Goal: Task Accomplishment & Management: Complete application form

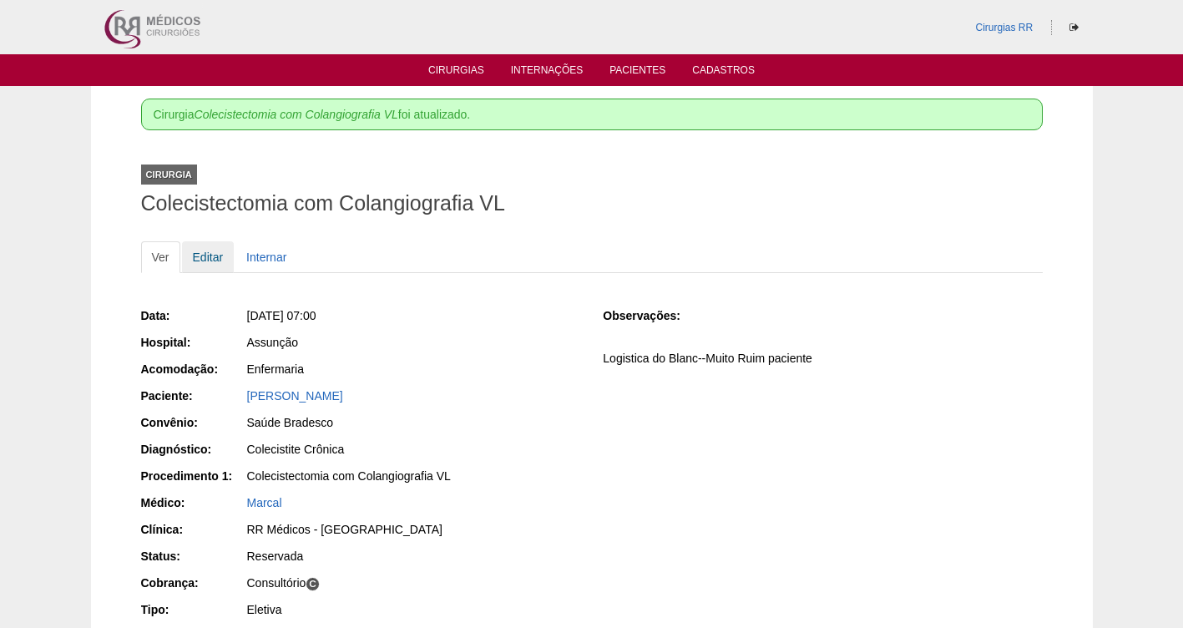
click at [210, 254] on link "Editar" at bounding box center [208, 257] width 53 height 32
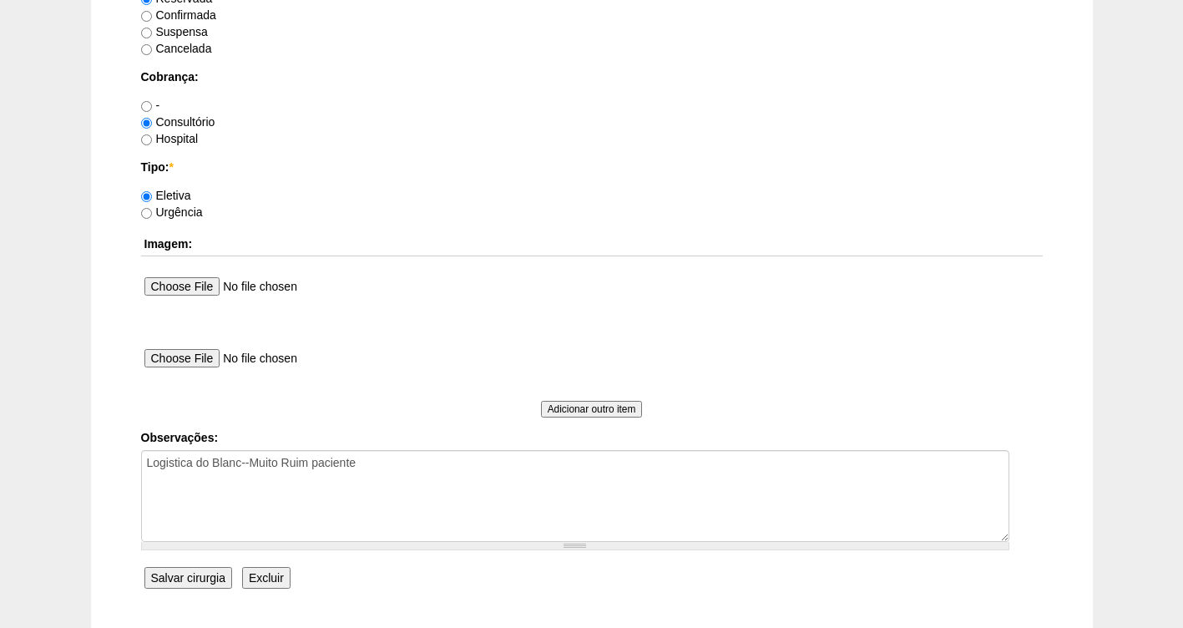
scroll to position [1500, 0]
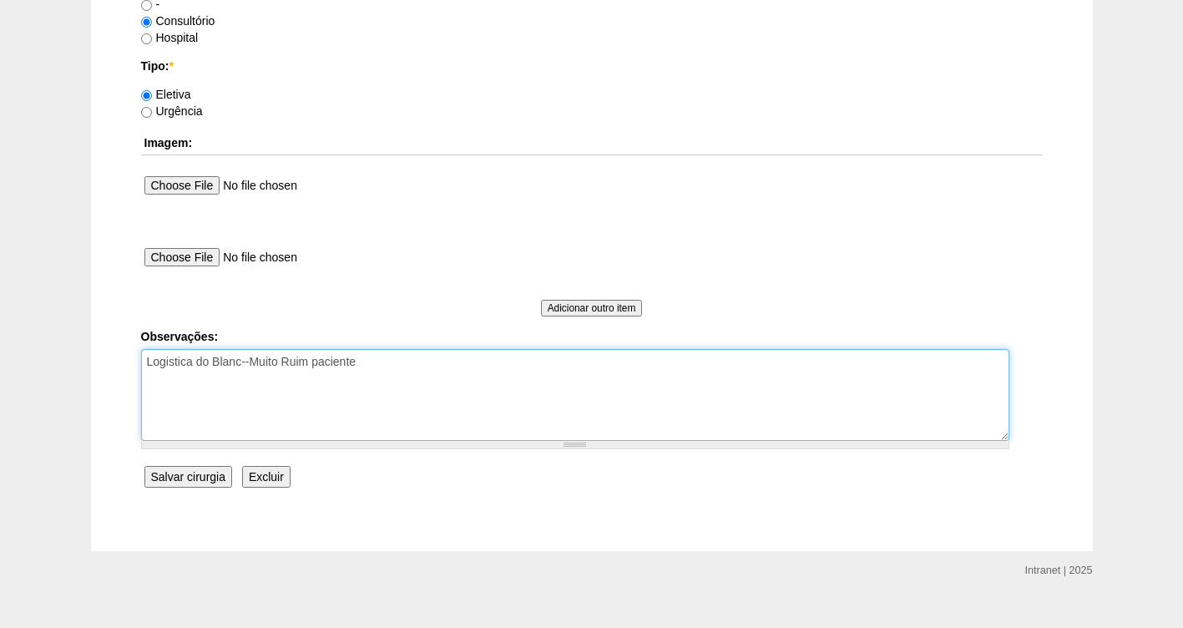
click at [438, 377] on textarea "Logistica do Blanc--Muito Ruim paciente" at bounding box center [575, 395] width 869 height 92
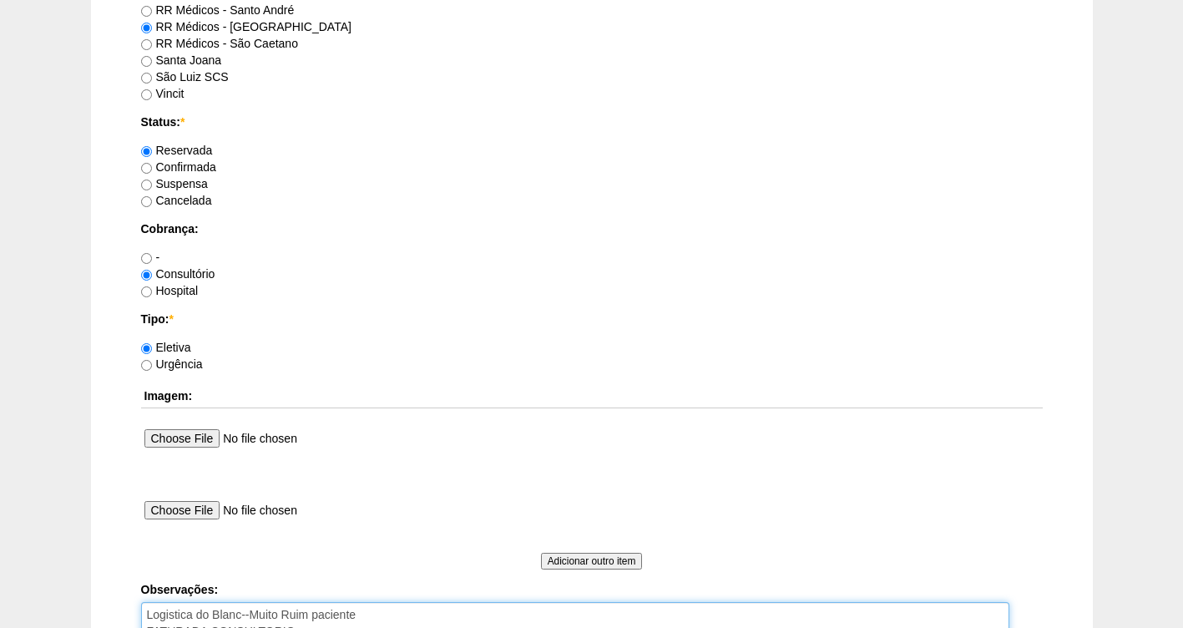
scroll to position [1274, 0]
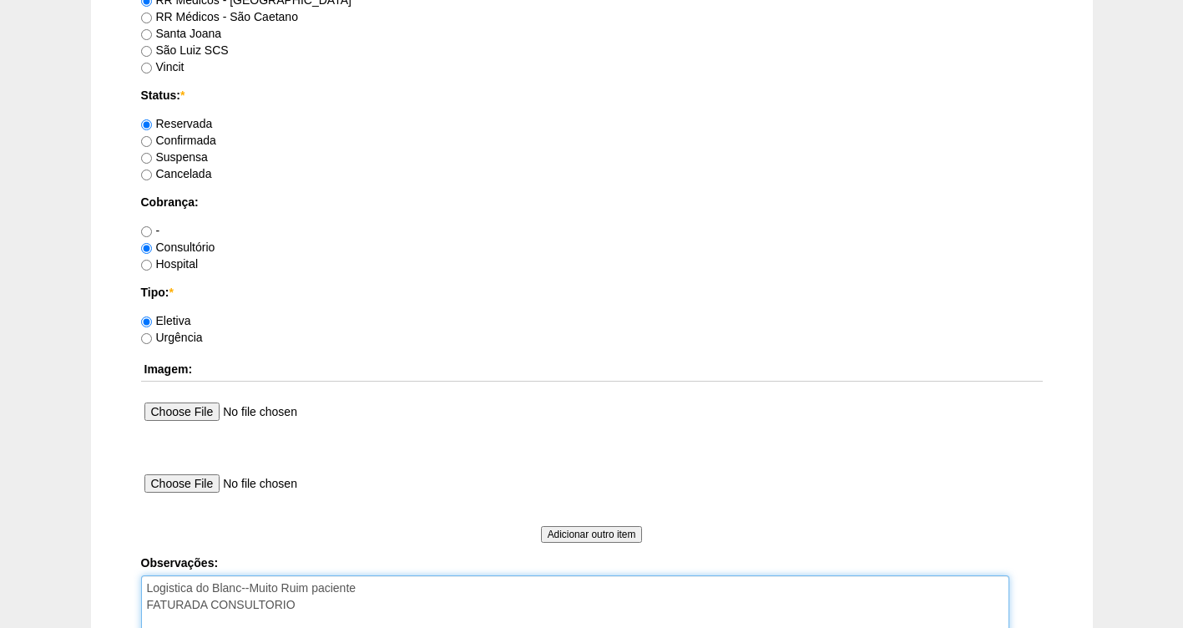
type textarea "Logistica do Blanc--Muito Ruim paciente FATURADA CONSULTORIO"
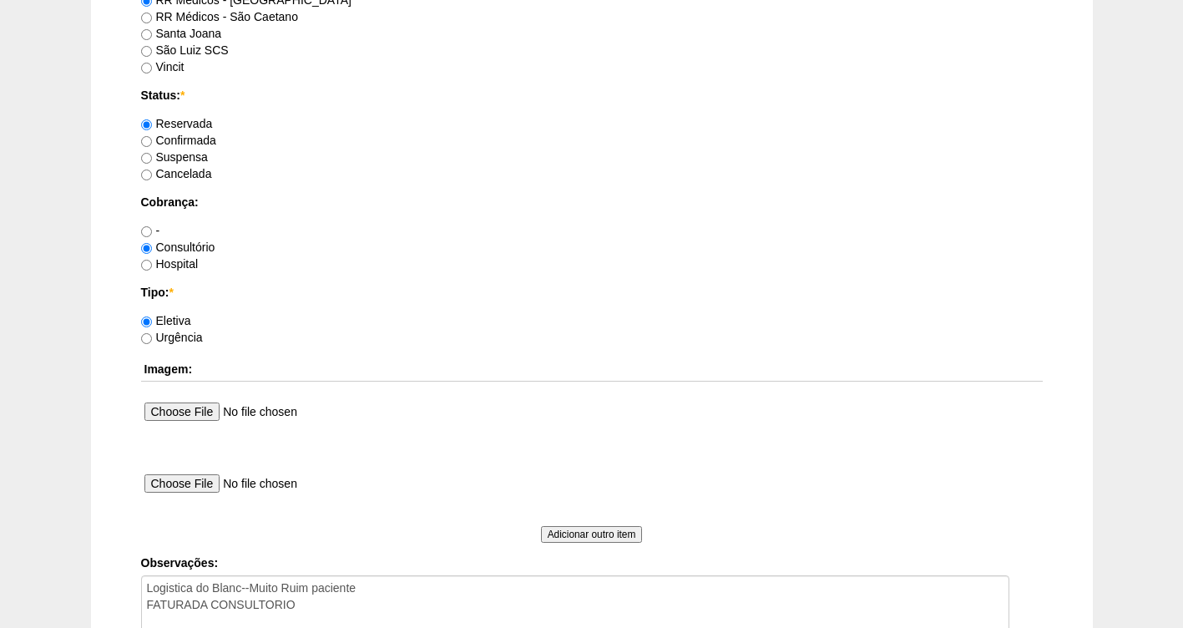
click at [176, 144] on label "Confirmada" at bounding box center [178, 140] width 75 height 13
click at [152, 144] on input "Confirmada" at bounding box center [146, 141] width 11 height 11
radio input "true"
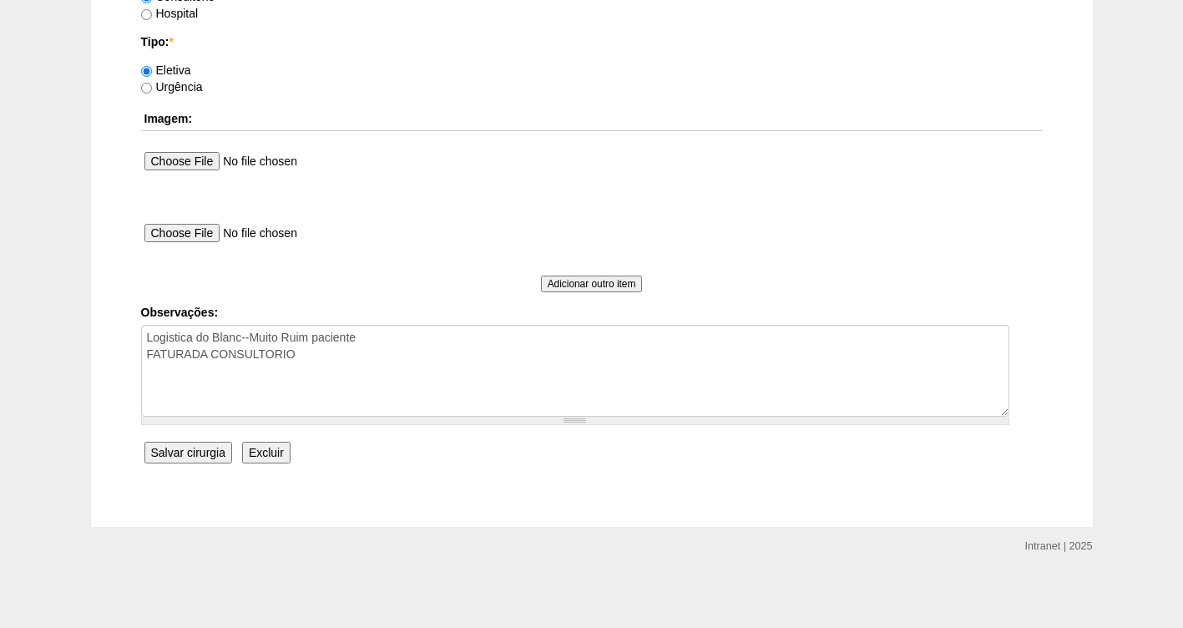
click at [215, 449] on input "Salvar cirurgia" at bounding box center [188, 453] width 88 height 22
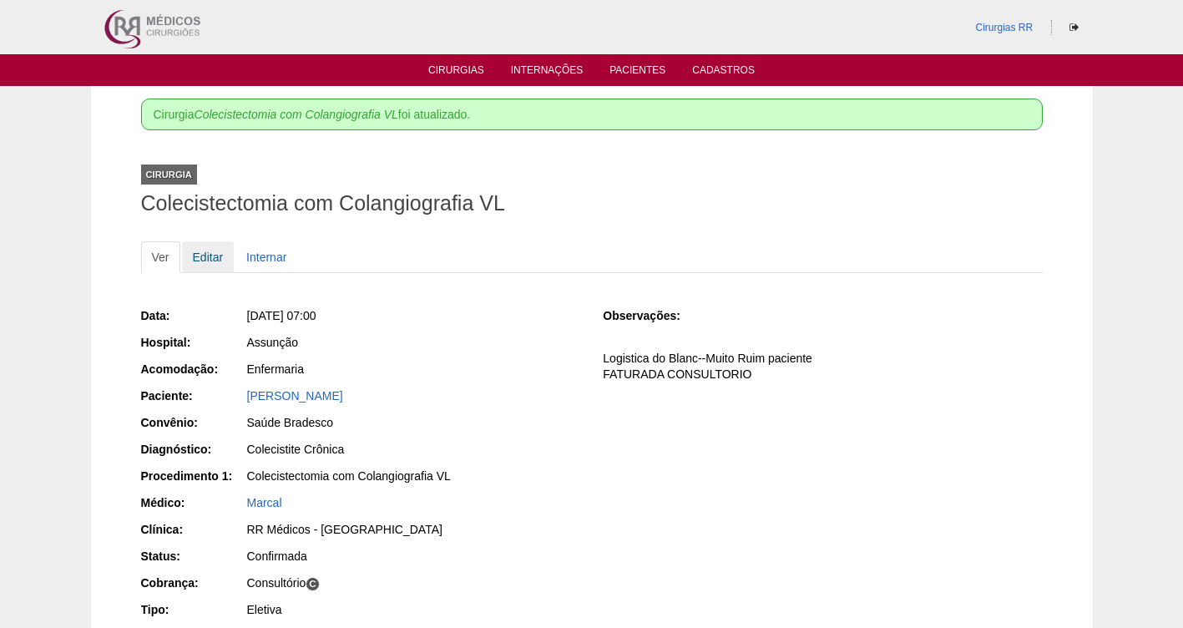
click at [199, 251] on link "Editar" at bounding box center [208, 257] width 53 height 32
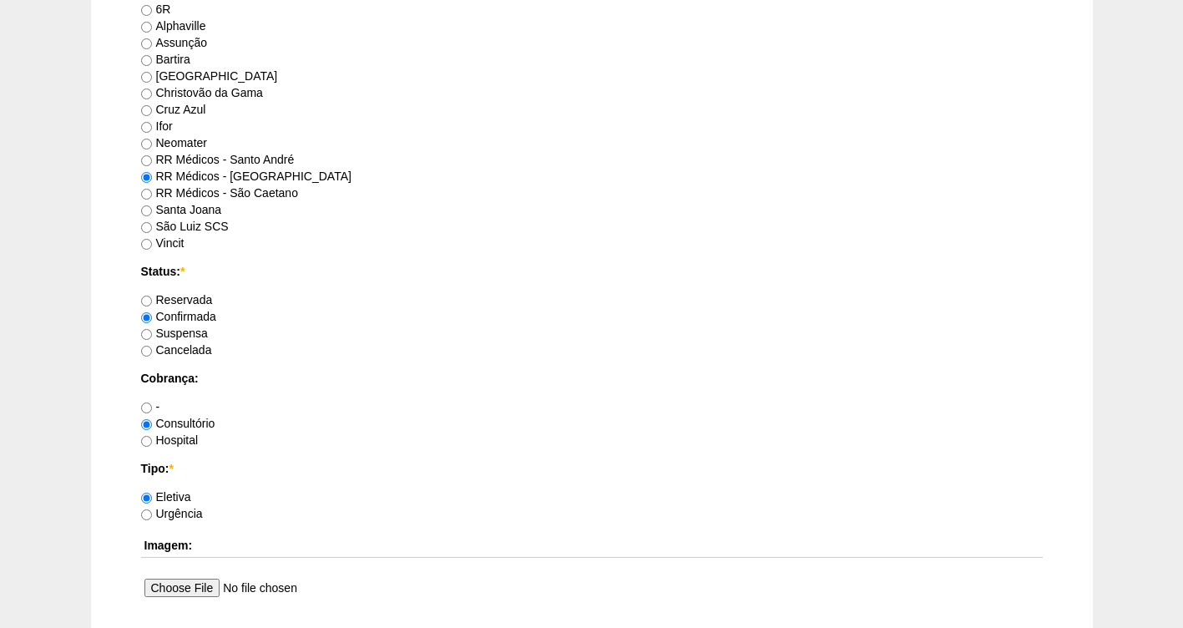
scroll to position [1524, 0]
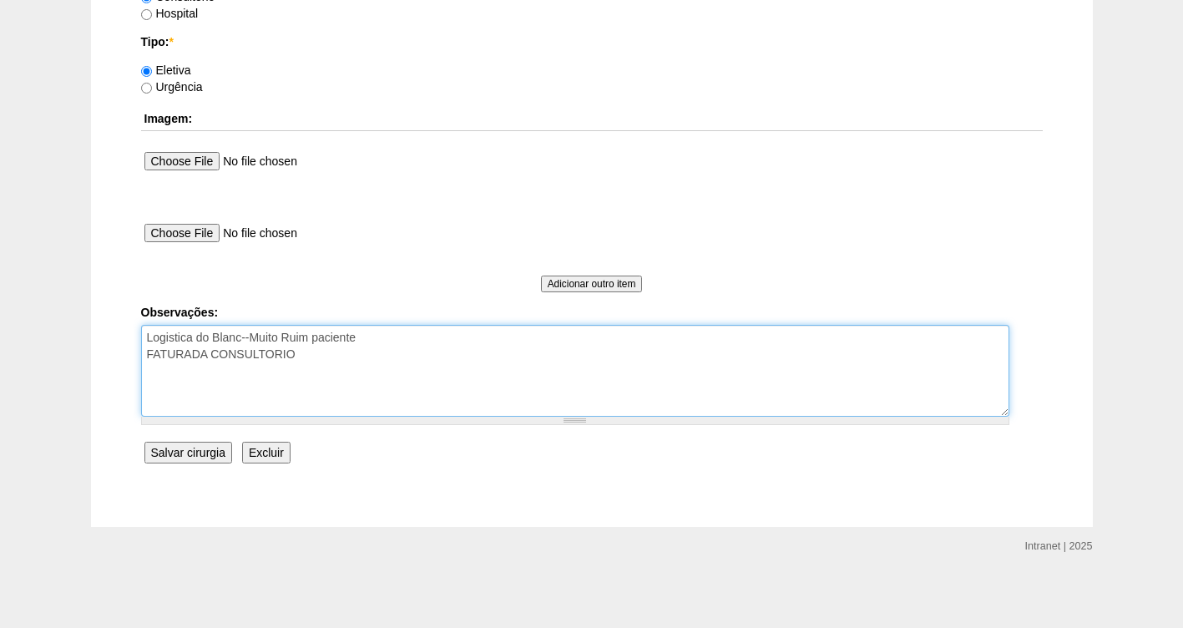
click at [322, 357] on textarea "Logistica do Blanc--Muito Ruim paciente FATURADA CONSULTORIO" at bounding box center [575, 371] width 869 height 92
type textarea "Logistica do Blanc--Muito Ruim paciente FATURADA CONSULTORIO SOLICITAÇÃO CONVEN…"
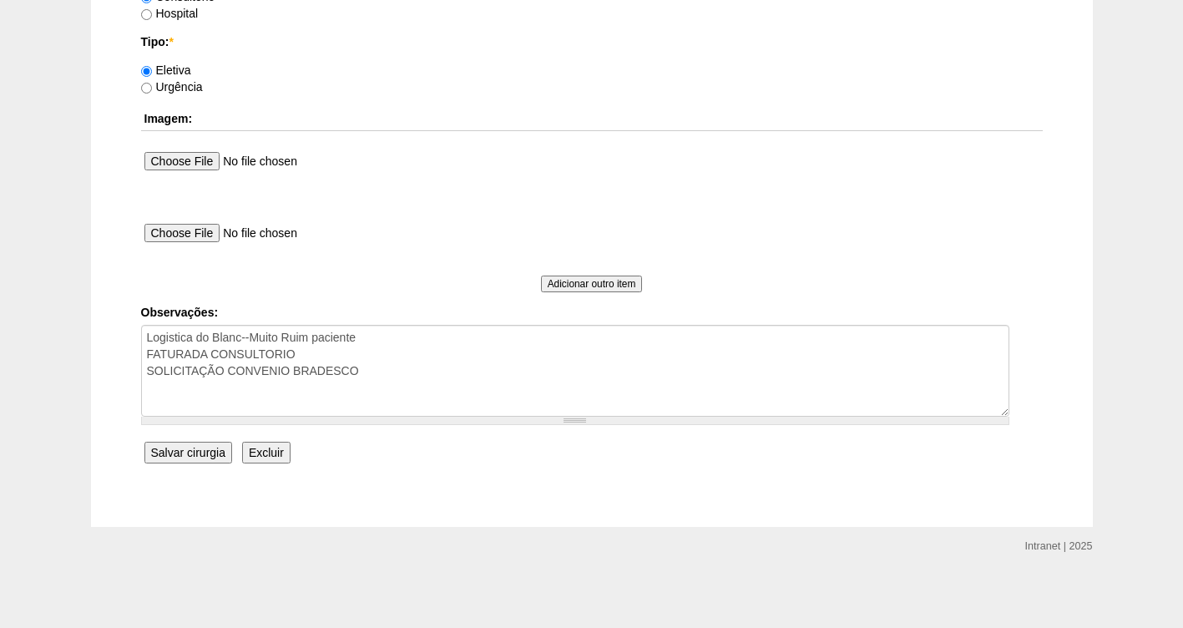
click at [213, 446] on input "Salvar cirurgia" at bounding box center [188, 453] width 88 height 22
